Goal: Task Accomplishment & Management: Use online tool/utility

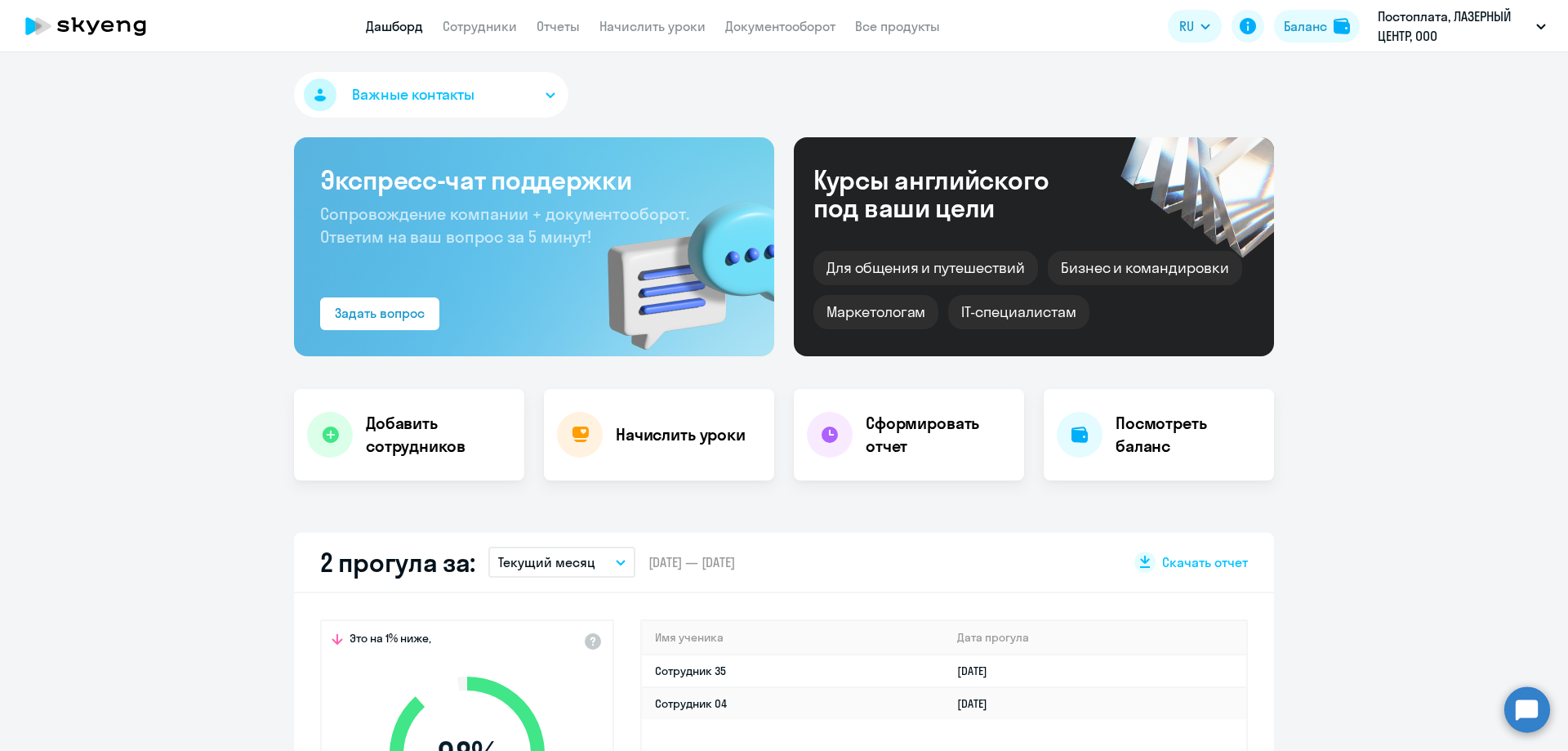
click at [602, 19] on link "Начислить уроки" at bounding box center [652, 26] width 106 height 16
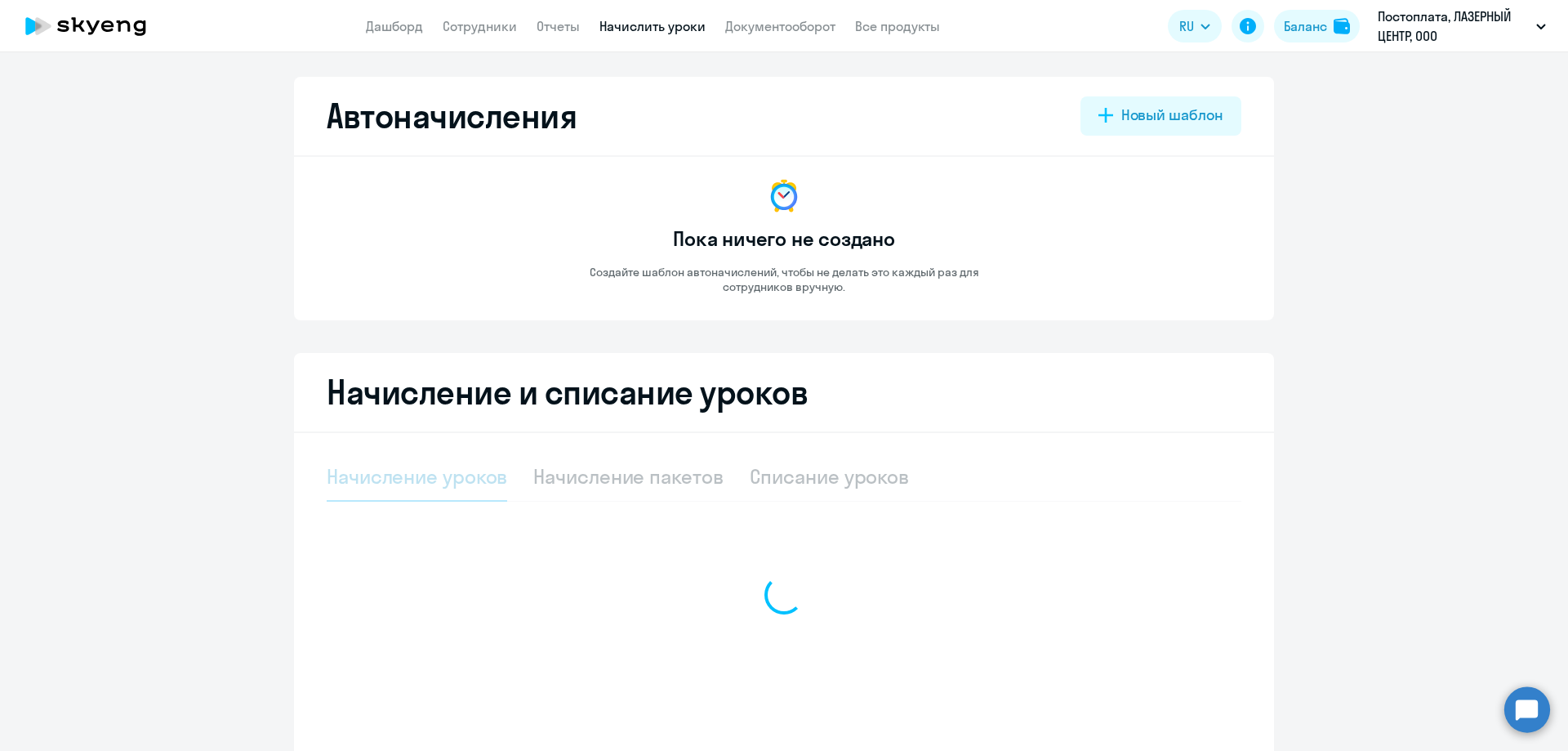
select select "10"
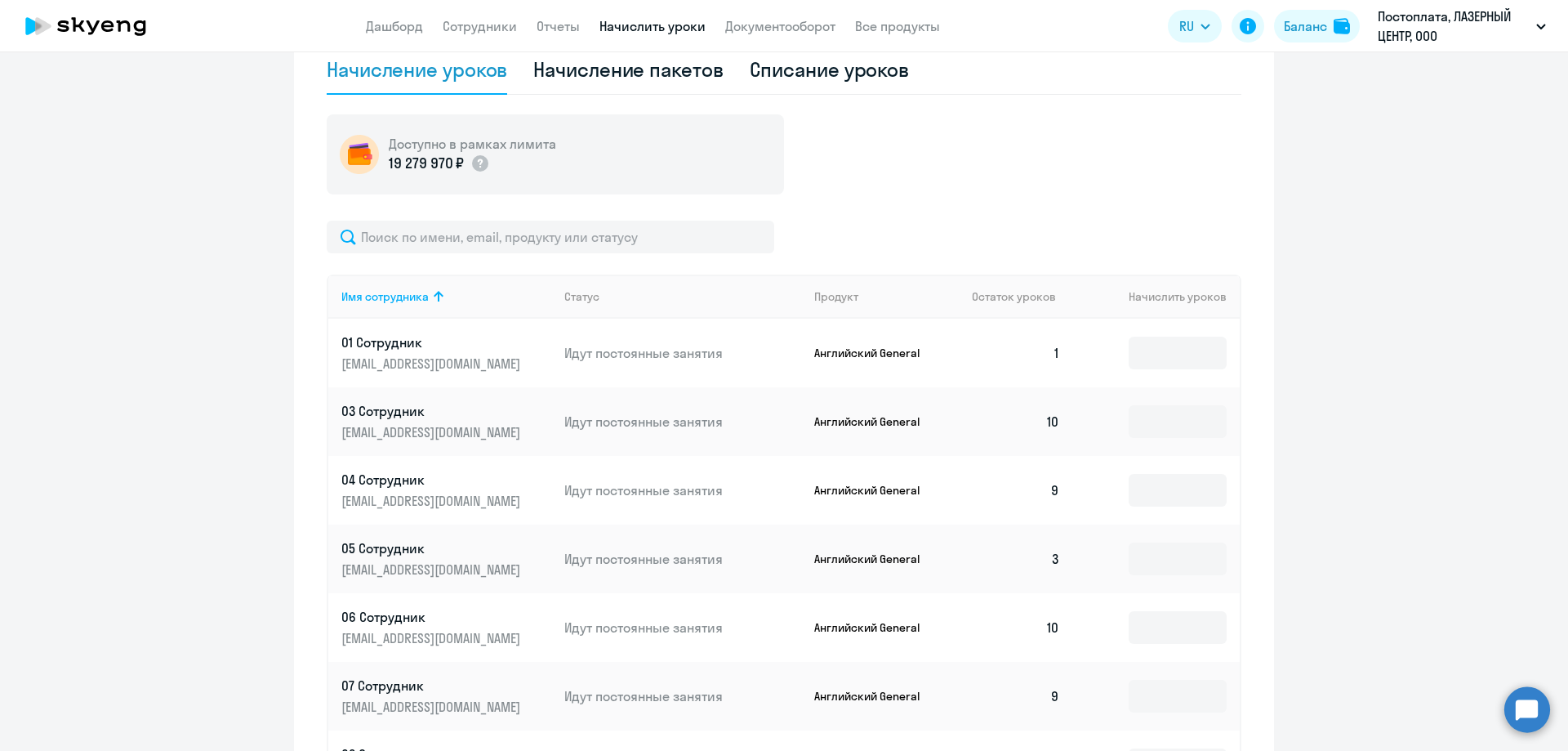
scroll to position [409, 0]
click at [1136, 354] on input at bounding box center [1177, 351] width 98 height 33
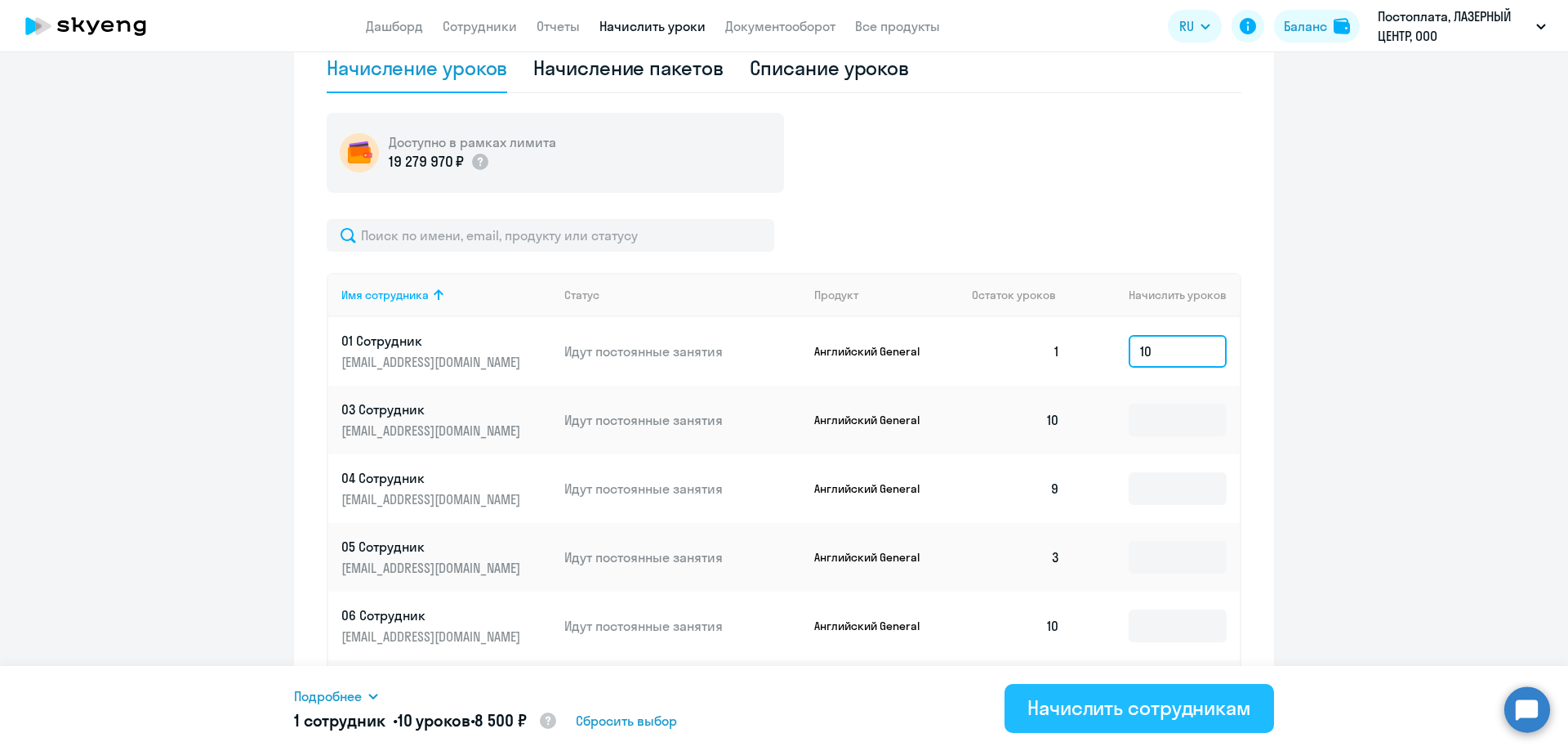
type input "10"
click at [1056, 700] on div "Начислить сотрудникам" at bounding box center [1139, 707] width 224 height 26
